Goal: Communication & Community: Answer question/provide support

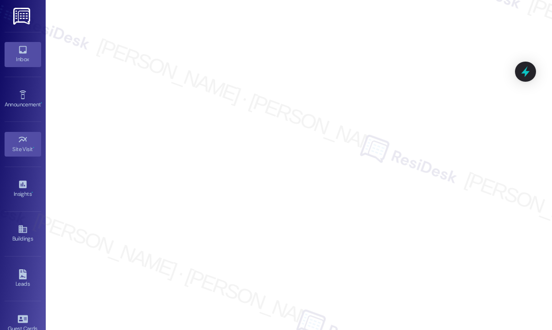
click at [14, 51] on link "Inbox" at bounding box center [23, 54] width 37 height 25
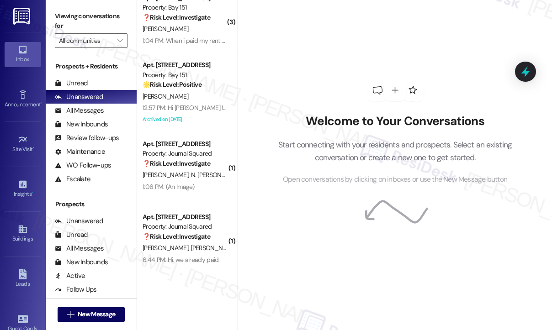
scroll to position [3389, 0]
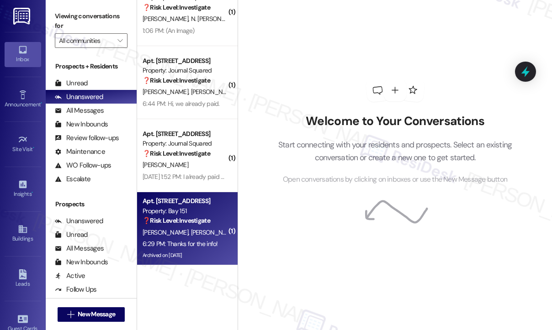
click at [195, 239] on div "6:29 PM: Thanks for the info! 6:29 PM: Thanks for the info!" at bounding box center [185, 243] width 86 height 11
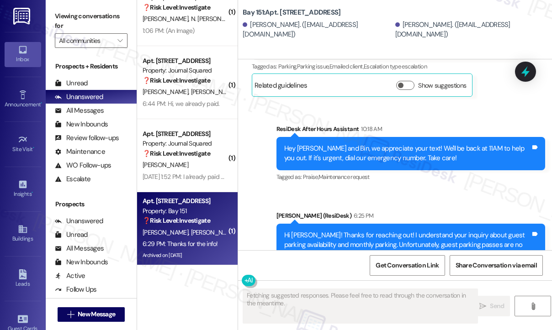
scroll to position [15007, 0]
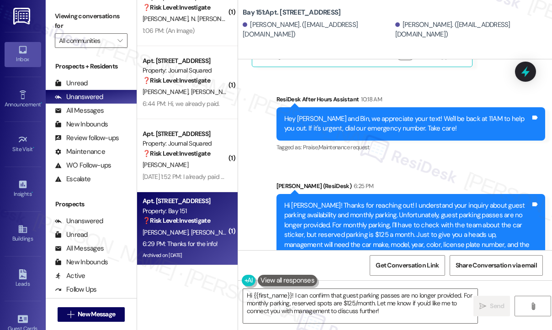
drag, startPoint x: 341, startPoint y: 118, endPoint x: 382, endPoint y: 127, distance: 42.0
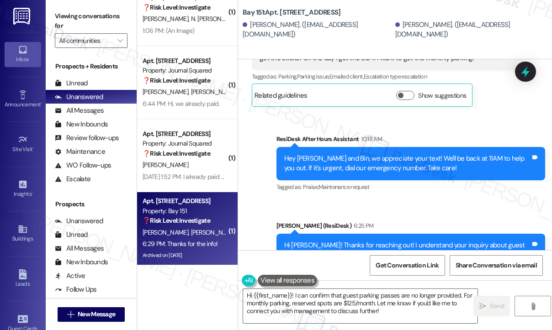
scroll to position [14870, 0]
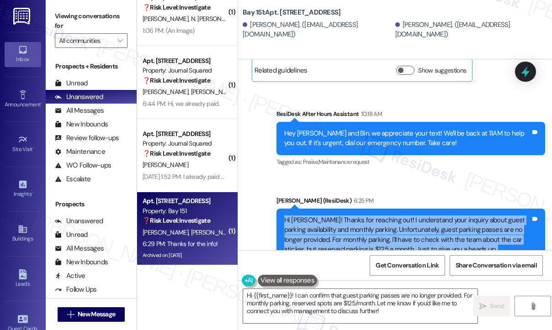
scroll to position [15007, 0]
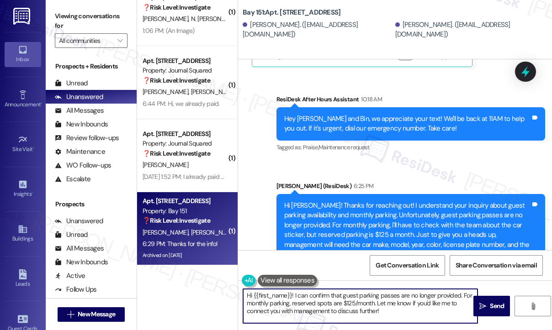
click at [311, 303] on textarea "Hi {{first_name}}! I can confirm that guest parking passes are no longer provid…" at bounding box center [360, 306] width 234 height 34
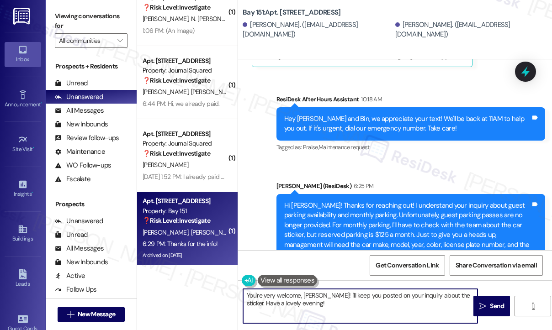
type textarea "You're very welcome, [PERSON_NAME]! I'll keep you posted on your inquiry about …"
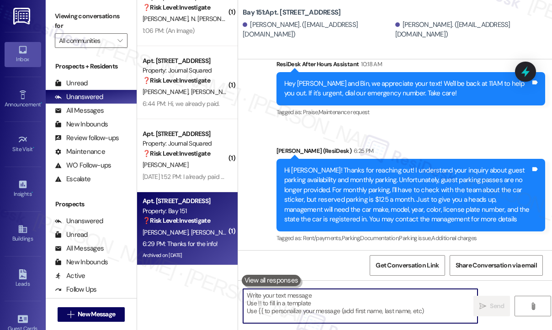
scroll to position [15080, 0]
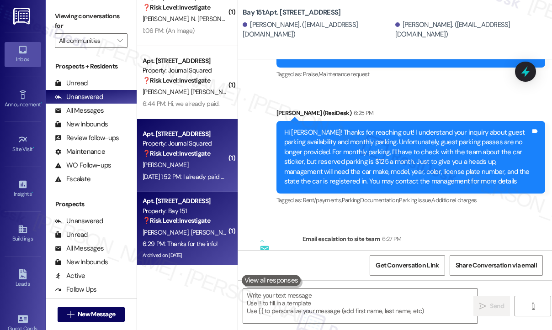
click at [192, 163] on div "[PERSON_NAME]" at bounding box center [185, 164] width 86 height 11
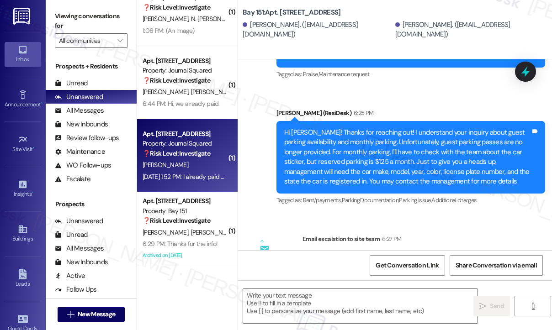
type textarea "Fetching suggested responses. Please feel free to read through the conversation…"
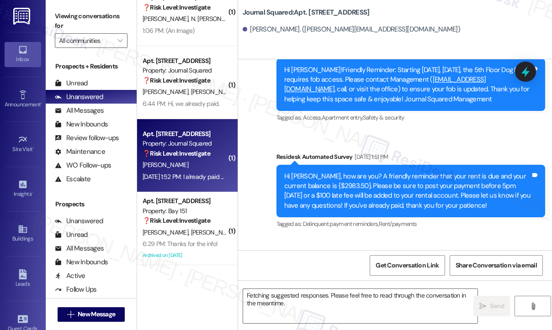
scroll to position [5872, 0]
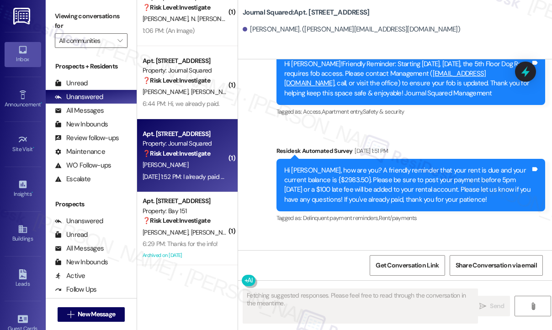
click at [310, 272] on div "I already paid my lease" at bounding box center [291, 277] width 65 height 10
click at [308, 272] on div "I already paid my lease" at bounding box center [291, 277] width 65 height 10
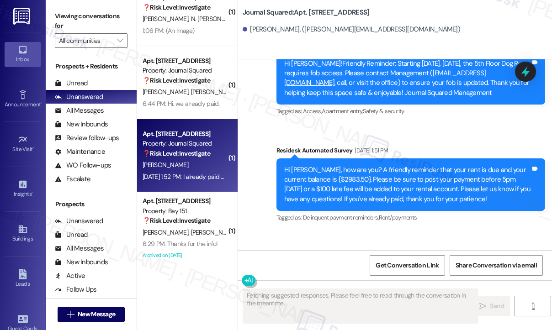
click at [365, 165] on div "Hi [PERSON_NAME], how are you? A friendly reminder that your rent is due and yo…" at bounding box center [407, 184] width 246 height 39
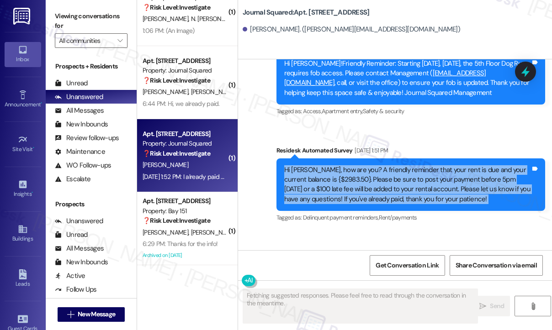
click at [365, 165] on div "Hi [PERSON_NAME], how are you? A friendly reminder that your rent is due and yo…" at bounding box center [407, 184] width 246 height 39
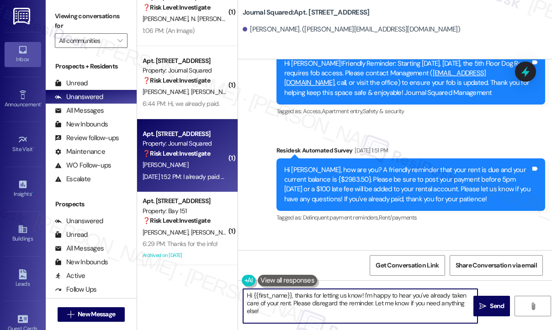
click at [295, 299] on textarea "Hi {{first_name}}, thanks for letting us know! I'm happy to hear you've already…" at bounding box center [360, 306] width 234 height 34
click at [256, 252] on div "[PERSON_NAME] [DATE] 1:52 PM" at bounding box center [295, 258] width 87 height 13
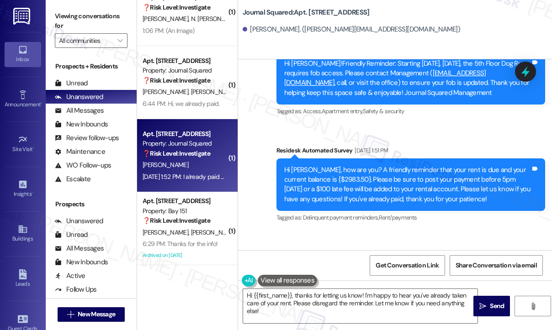
click at [256, 252] on div "[PERSON_NAME] [DATE] 1:52 PM" at bounding box center [295, 258] width 87 height 13
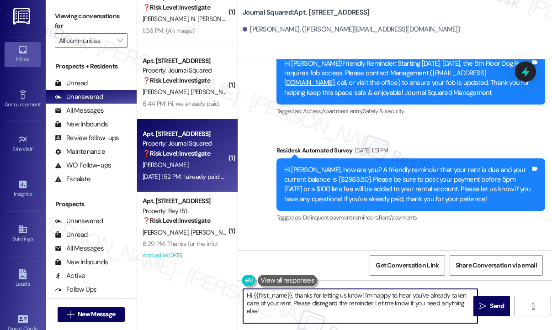
click at [350, 305] on textarea "Hi {{first_name}}, thanks for letting us know! I'm happy to hear you've already…" at bounding box center [360, 306] width 234 height 34
click at [305, 303] on textarea "Hi {{first_name}}, thanks for letting us know! I'm happy to hear you've already…" at bounding box center [360, 306] width 234 height 34
drag, startPoint x: 298, startPoint y: 312, endPoint x: 311, endPoint y: 234, distance: 79.6
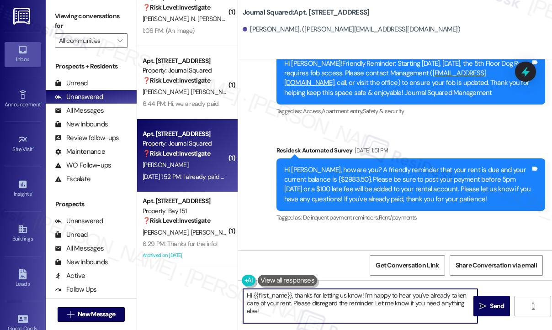
click at [294, 302] on textarea "Hi {{first_name}}, thanks for letting us know! I'm happy to hear you've already…" at bounding box center [360, 306] width 234 height 34
click at [327, 325] on div "Hi {{first_name}}, thanks for letting us know! I'm happy to hear you've already…" at bounding box center [395, 314] width 314 height 69
drag, startPoint x: 298, startPoint y: 314, endPoint x: 293, endPoint y: 301, distance: 13.7
click at [293, 301] on textarea "Hi {{first_name}}, thanks for letting us know! I'm happy to hear you've already…" at bounding box center [360, 306] width 234 height 34
type textarea "Hi {{first_name}}, thanks for letting us know! I'm happy to hear you've already…"
